Goal: Unclear

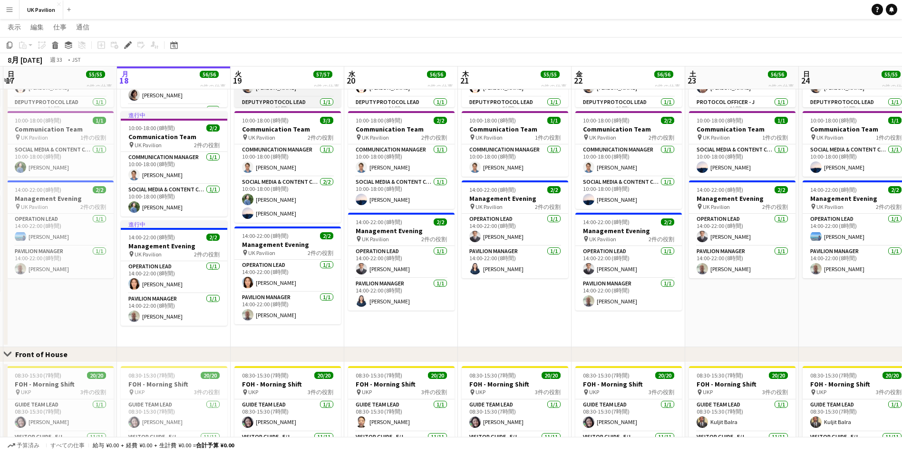
scroll to position [238, 0]
